Goal: Find specific page/section: Find specific page/section

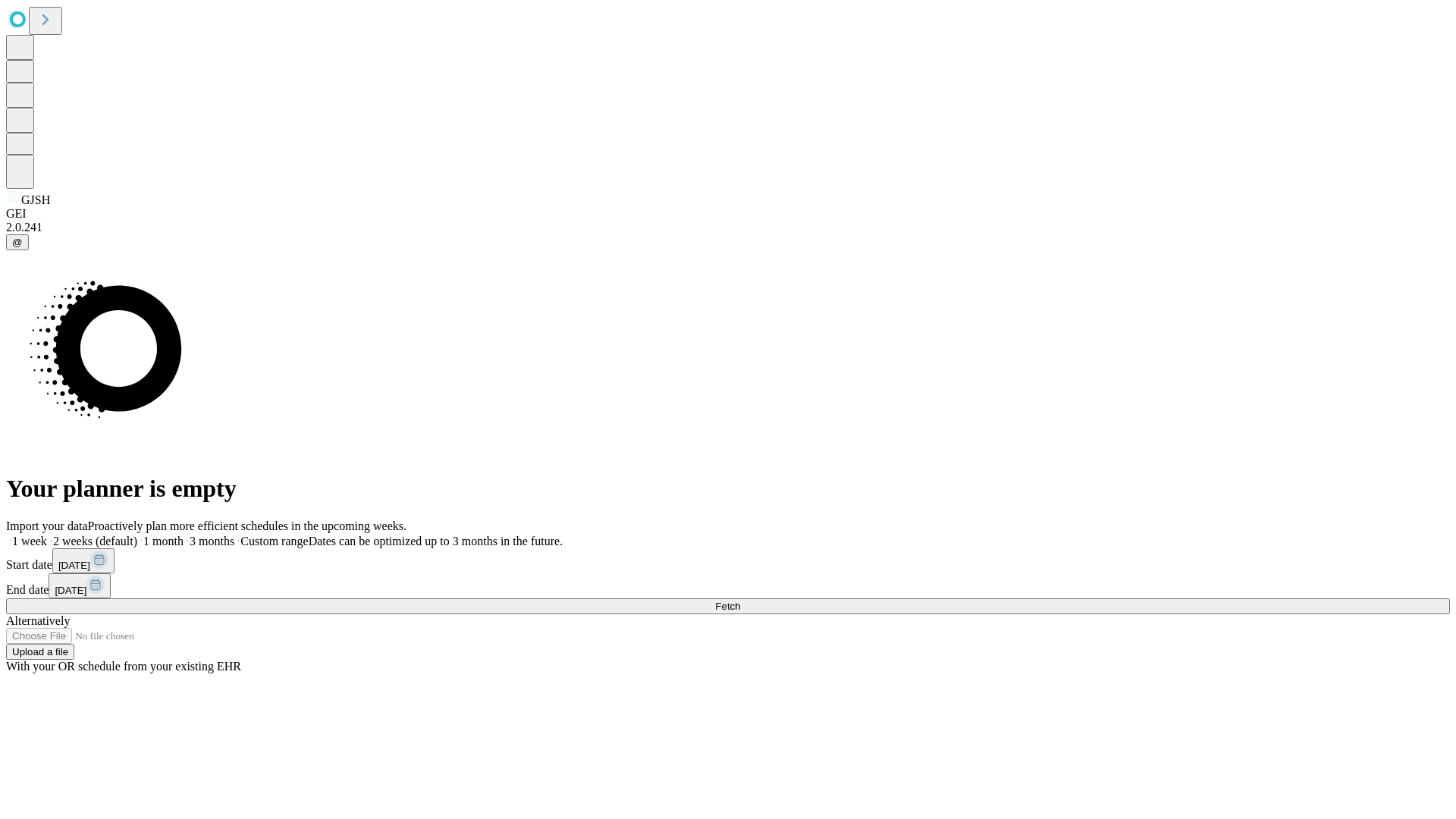
click at [740, 600] on span "Fetch" at bounding box center [728, 606] width 25 height 12
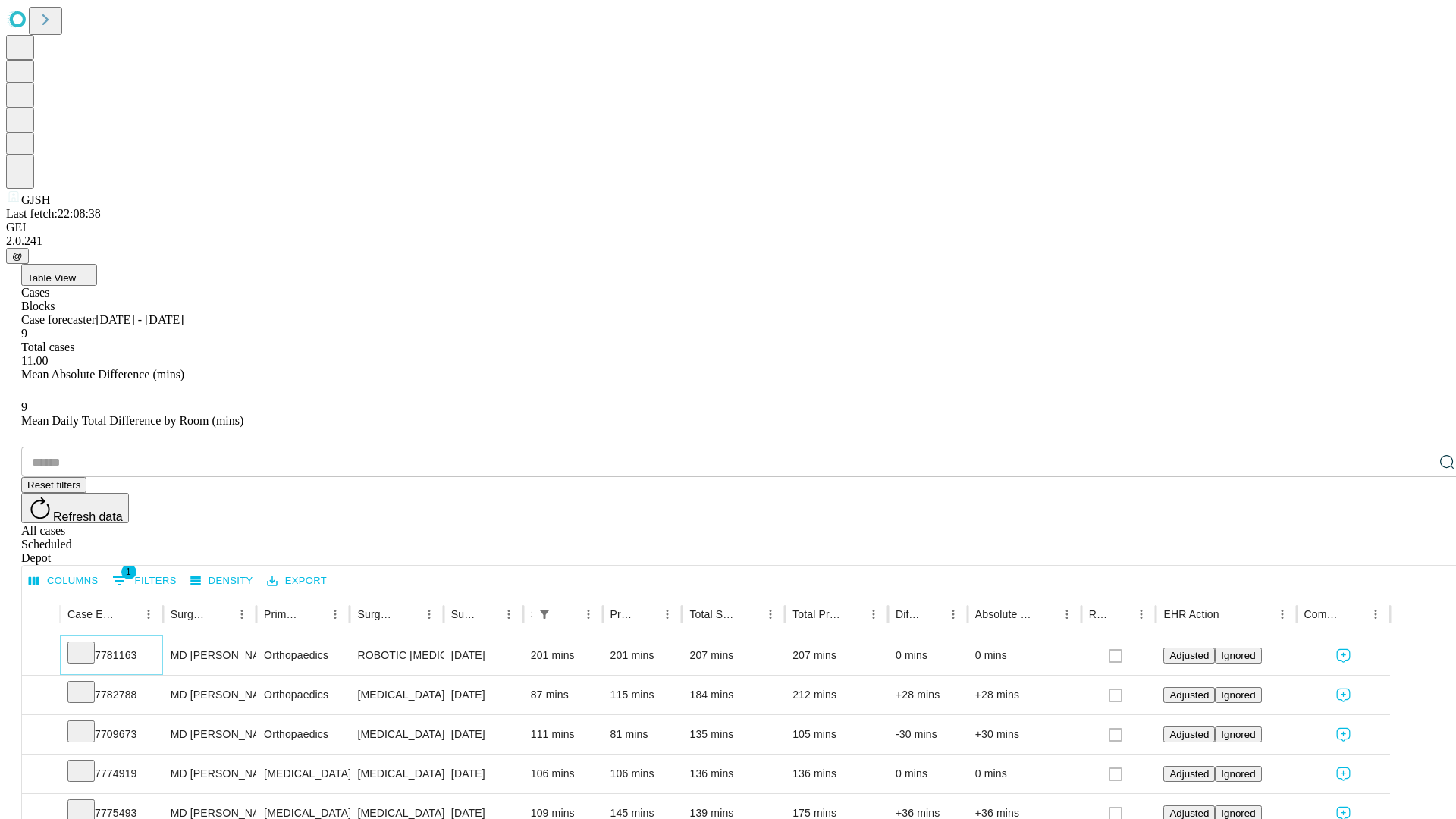
click at [89, 643] on icon at bounding box center [81, 651] width 15 height 15
